Goal: Task Accomplishment & Management: Manage account settings

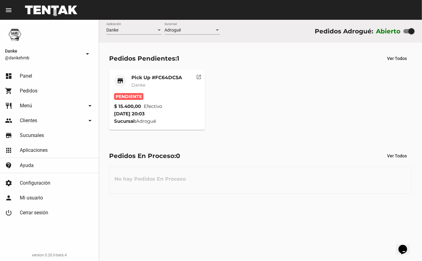
click at [158, 76] on mat-card-title "Pick Up #FC64DC5A" at bounding box center [156, 77] width 51 height 6
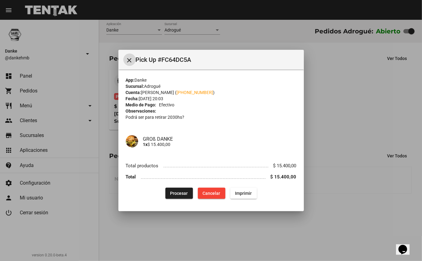
click at [186, 192] on span "Procesar" at bounding box center [179, 193] width 18 height 5
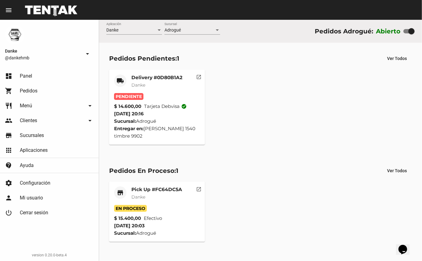
click at [142, 77] on mat-card-title "Delivery #0D80B1A2" at bounding box center [156, 77] width 51 height 6
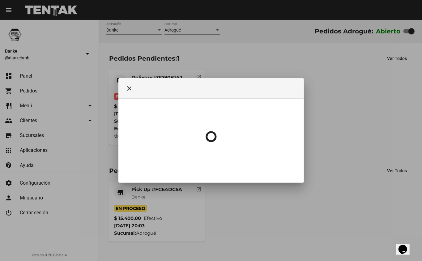
click at [142, 77] on div at bounding box center [211, 130] width 422 height 261
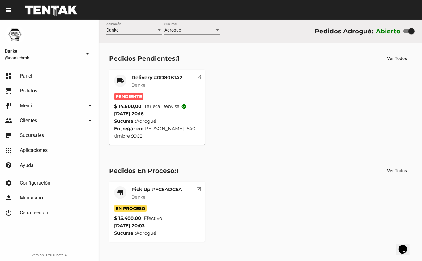
click at [142, 77] on mat-card-title "Delivery #0D80B1A2" at bounding box center [156, 77] width 51 height 6
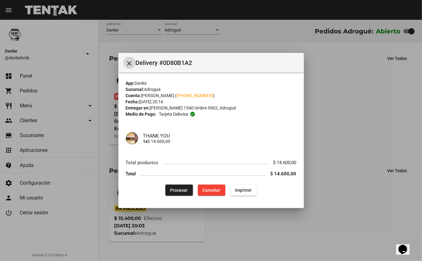
click at [180, 185] on button "Procesar" at bounding box center [178, 189] width 27 height 11
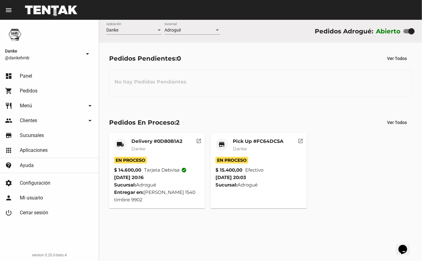
click at [167, 140] on mat-card-title "Delivery #0D80B1A2" at bounding box center [156, 141] width 51 height 6
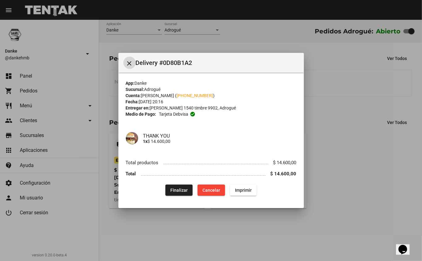
click at [260, 242] on div at bounding box center [211, 130] width 422 height 261
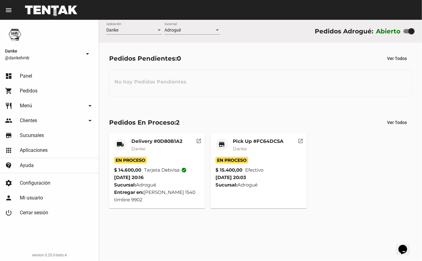
click at [247, 151] on mat-card-subtitle "Danke" at bounding box center [258, 148] width 51 height 6
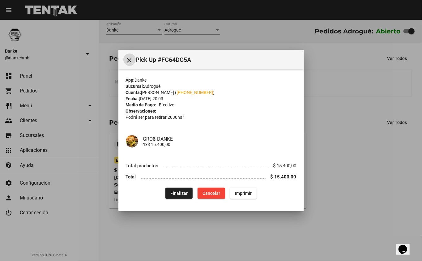
click at [181, 195] on span "Finalizar" at bounding box center [178, 193] width 17 height 5
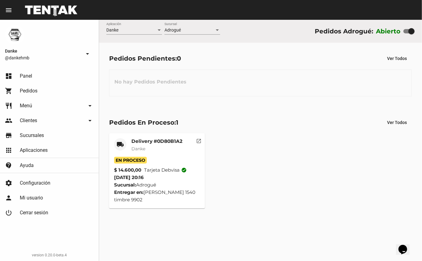
click at [151, 140] on mat-card-title "Delivery #0D80B1A2" at bounding box center [156, 141] width 51 height 6
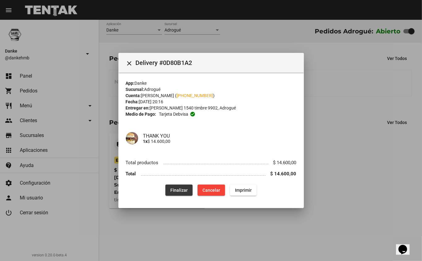
click at [180, 189] on span "Finalizar" at bounding box center [178, 190] width 17 height 5
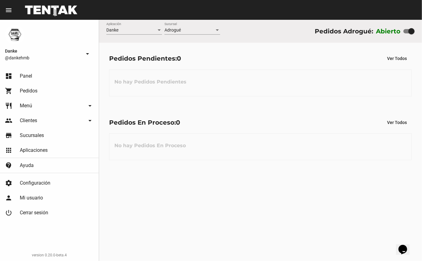
click at [33, 78] on link "dashboard Panel" at bounding box center [49, 76] width 99 height 15
click at [34, 92] on span "Pedidos" at bounding box center [29, 91] width 18 height 6
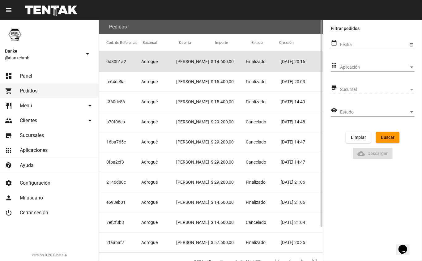
click at [131, 61] on mat-cell "0d80b1a2" at bounding box center [120, 62] width 42 height 20
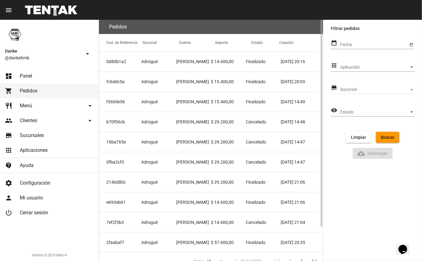
click at [137, 85] on mat-cell "fc64dc5a" at bounding box center [120, 82] width 42 height 20
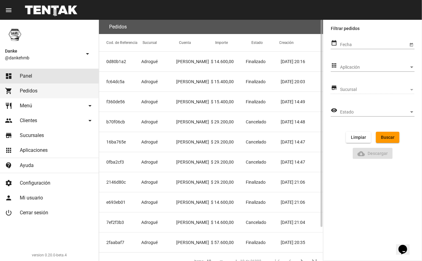
click at [25, 72] on link "dashboard Panel" at bounding box center [49, 76] width 99 height 15
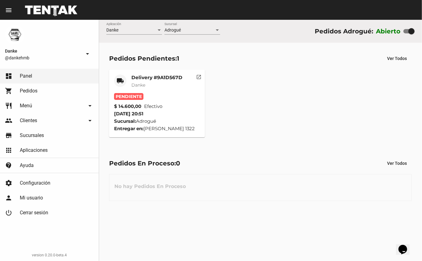
click at [151, 78] on mat-card-title "Delivery #9A1D567D" at bounding box center [156, 77] width 51 height 6
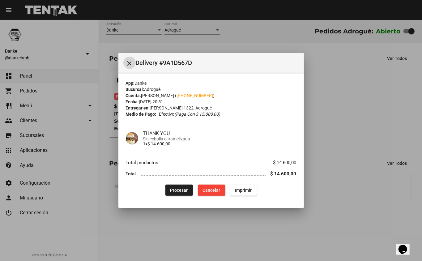
click at [123, 57] on button "close" at bounding box center [129, 63] width 12 height 12
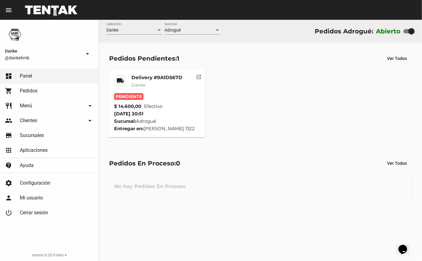
click at [145, 77] on mat-card-title "Delivery #9A1D567D" at bounding box center [156, 77] width 51 height 6
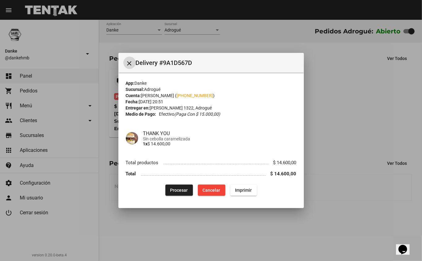
click at [186, 185] on button "Procesar" at bounding box center [178, 189] width 27 height 11
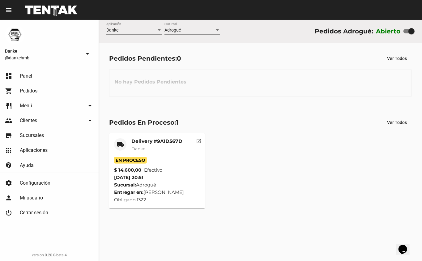
click at [165, 141] on mat-card-title "Delivery #9A1D567D" at bounding box center [156, 141] width 51 height 6
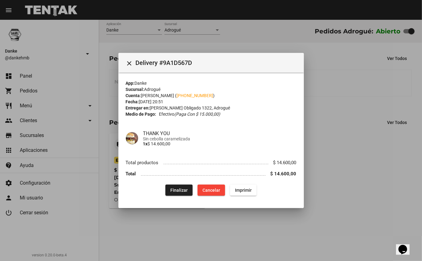
click at [348, 93] on div at bounding box center [211, 130] width 422 height 261
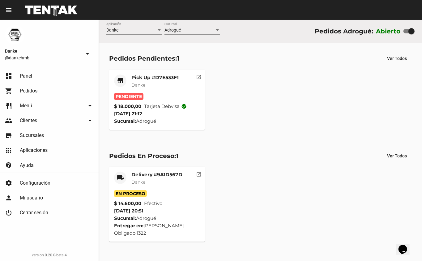
click at [152, 80] on mat-card-title "Pick Up #D7E533F1" at bounding box center [154, 77] width 47 height 6
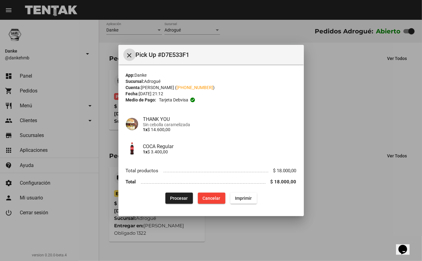
click at [169, 197] on button "Procesar" at bounding box center [178, 197] width 27 height 11
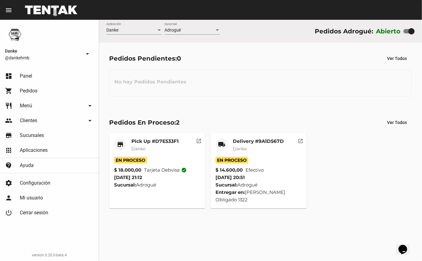
click at [252, 142] on mat-card-title "Delivery #9A1D567D" at bounding box center [258, 141] width 51 height 6
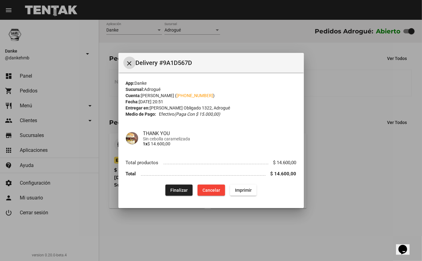
click at [176, 193] on button "Finalizar" at bounding box center [178, 189] width 27 height 11
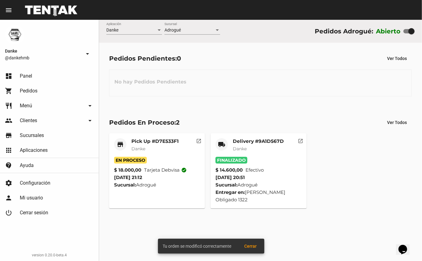
click at [161, 145] on mat-card-subtitle "Danke" at bounding box center [154, 148] width 47 height 6
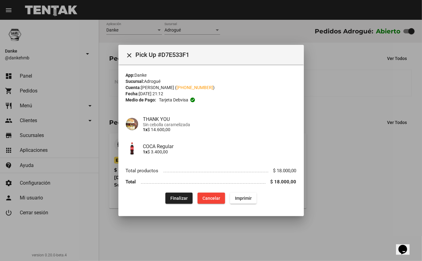
click at [343, 91] on div at bounding box center [211, 130] width 422 height 261
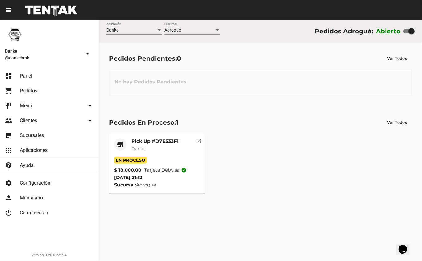
click at [142, 140] on mat-card-title "Pick Up #D7E533F1" at bounding box center [154, 141] width 47 height 6
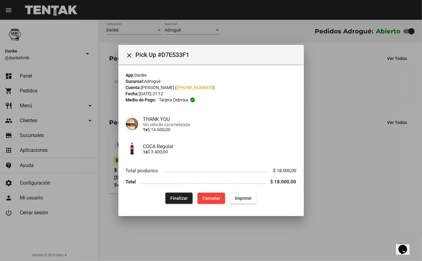
click at [386, 107] on div at bounding box center [211, 130] width 422 height 261
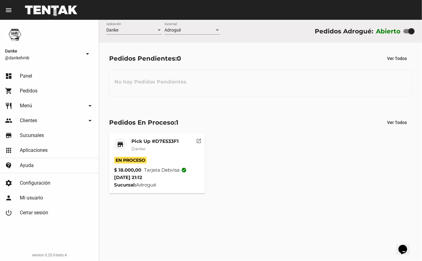
click at [167, 140] on mat-card-title "Pick Up #D7E533F1" at bounding box center [154, 141] width 47 height 6
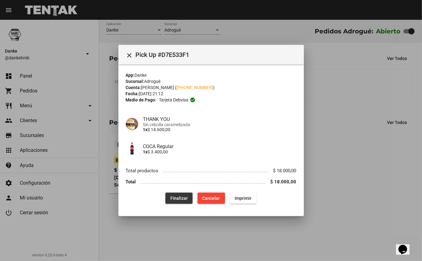
click at [183, 196] on span "Finalizar" at bounding box center [178, 198] width 17 height 5
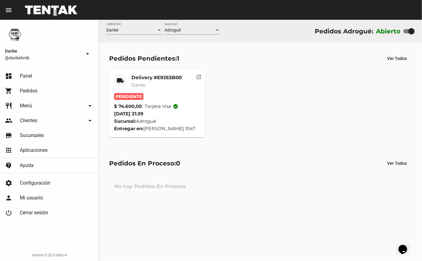
click at [149, 72] on mat-card "local_shipping Delivery #E92E5B00 Danke Pendiente $ 74.600,00 Tarjeta visa chec…" at bounding box center [157, 104] width 96 height 68
click at [147, 81] on div "Delivery #E92E5B00 Danke" at bounding box center [156, 83] width 50 height 19
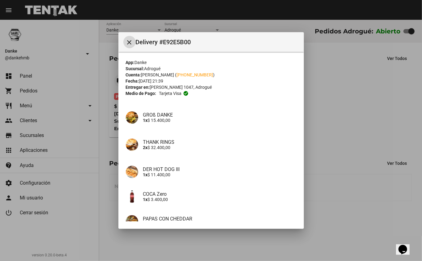
click at [340, 124] on div at bounding box center [211, 130] width 422 height 261
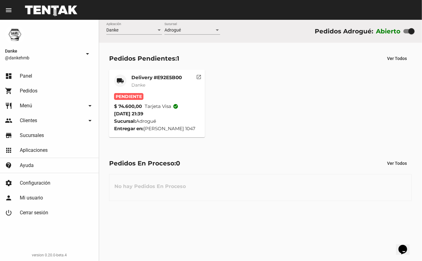
click at [40, 79] on link "dashboard Panel" at bounding box center [49, 76] width 99 height 15
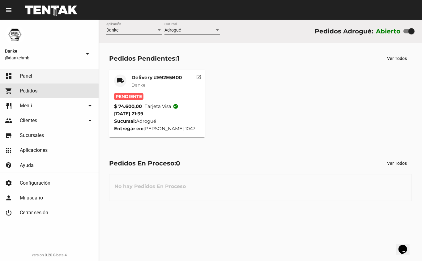
click at [36, 93] on span "Pedidos" at bounding box center [29, 91] width 18 height 6
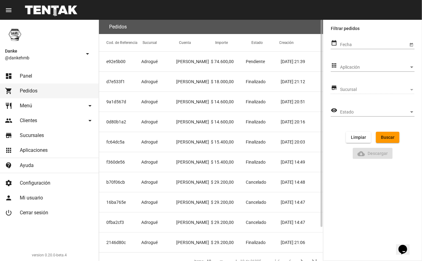
click at [185, 83] on mat-cell "Natalia Carrera" at bounding box center [193, 82] width 35 height 20
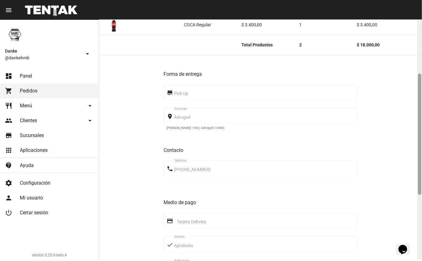
scroll to position [118, 0]
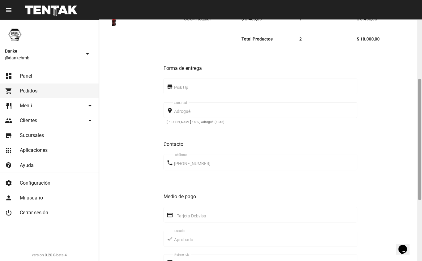
drag, startPoint x: 420, startPoint y: 105, endPoint x: 415, endPoint y: 165, distance: 59.4
click at [415, 165] on div "Pedido move_to_inbox Referencia: d7e533f1 - Finalizado App: Danke Sucursal: Adr…" at bounding box center [260, 140] width 323 height 241
click at [367, 88] on div "Forma de entrega store Pick Up place Adrogué Sucursal Hipólito Bouchard 1402, A…" at bounding box center [260, 197] width 323 height 297
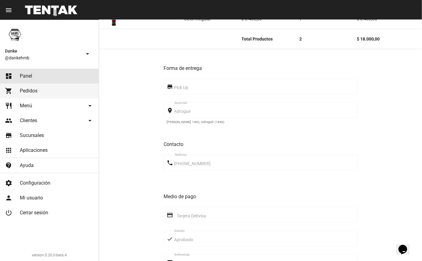
click at [9, 78] on mat-icon "dashboard" at bounding box center [8, 75] width 7 height 7
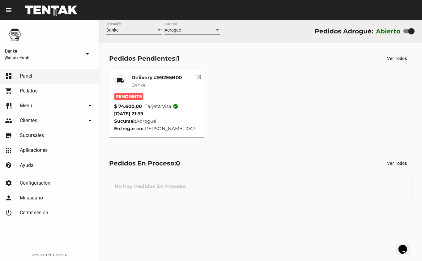
click at [166, 75] on mat-card-title "Delivery #E92E5B00" at bounding box center [156, 77] width 50 height 6
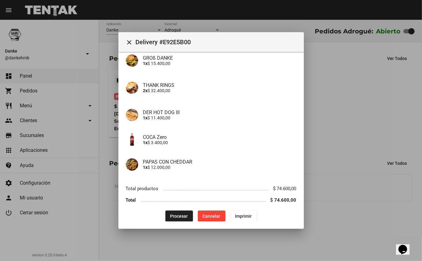
scroll to position [58, 0]
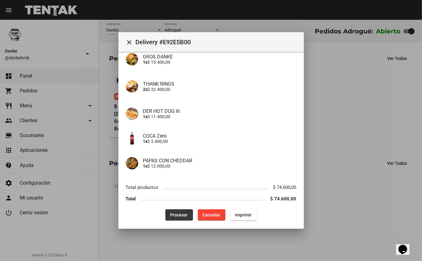
click at [178, 212] on span "Procesar" at bounding box center [179, 214] width 18 height 5
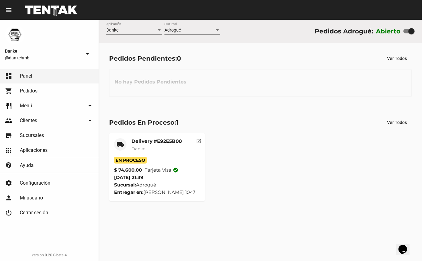
click at [144, 141] on mat-card-title "Delivery #E92E5B00" at bounding box center [156, 141] width 50 height 6
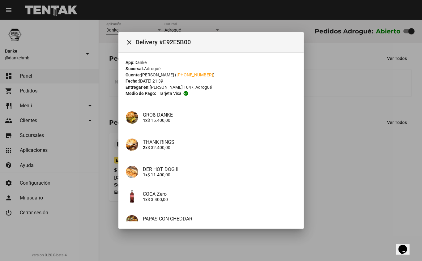
scroll to position [62, 0]
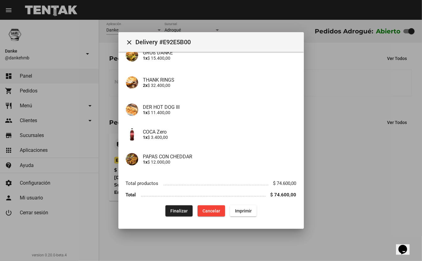
click at [177, 214] on button "Finalizar" at bounding box center [178, 210] width 27 height 11
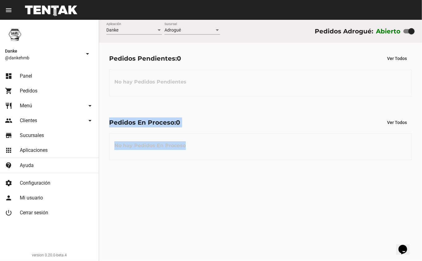
drag, startPoint x: 272, startPoint y: 221, endPoint x: 215, endPoint y: 104, distance: 130.6
click at [215, 104] on div "Danke Aplicación Adrogué Sucursal Pedidos Adrogué: Abierto Pedidos Pendientes: …" at bounding box center [260, 140] width 323 height 241
